Goal: Task Accomplishment & Management: Manage account settings

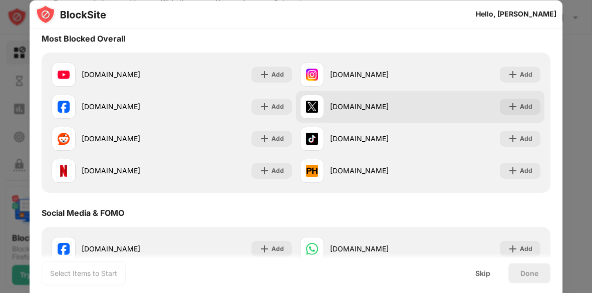
scroll to position [80, 0]
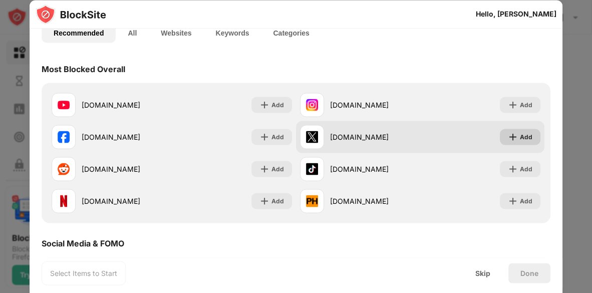
click at [517, 139] on img at bounding box center [512, 137] width 10 height 10
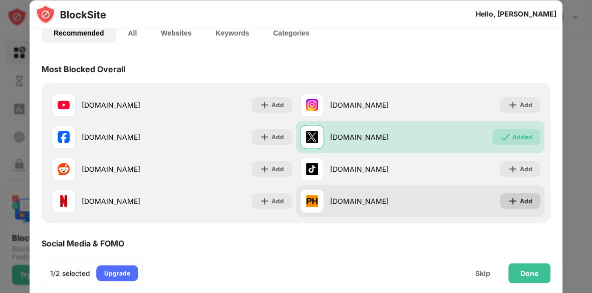
click at [516, 204] on img at bounding box center [512, 201] width 10 height 10
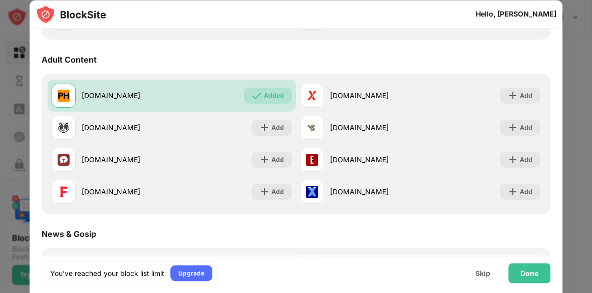
scroll to position [438, 0]
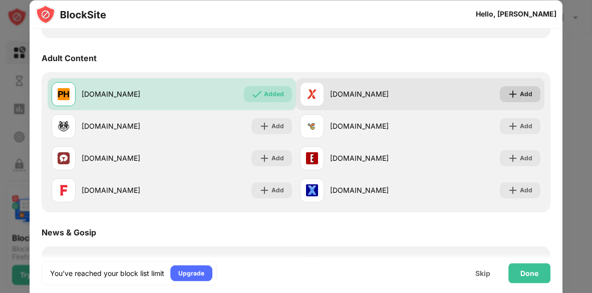
click at [514, 93] on img at bounding box center [512, 94] width 10 height 10
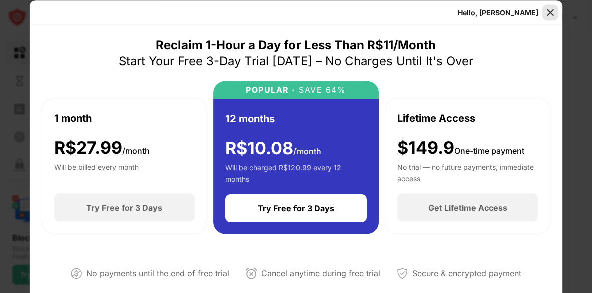
click at [551, 8] on img at bounding box center [550, 12] width 10 height 10
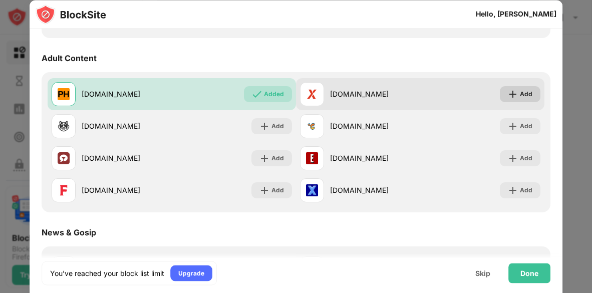
click at [515, 88] on div "Add" at bounding box center [519, 94] width 41 height 16
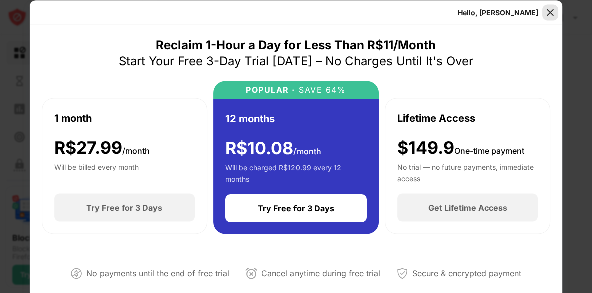
click at [548, 14] on img at bounding box center [550, 12] width 10 height 10
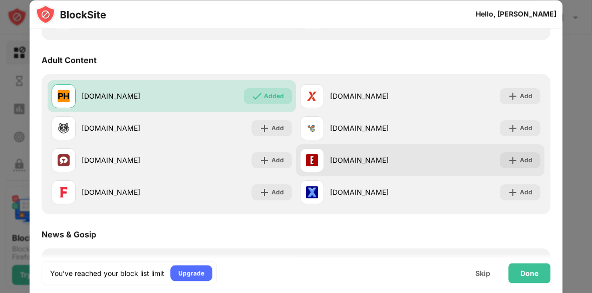
scroll to position [1022, 0]
